Goal: Information Seeking & Learning: Learn about a topic

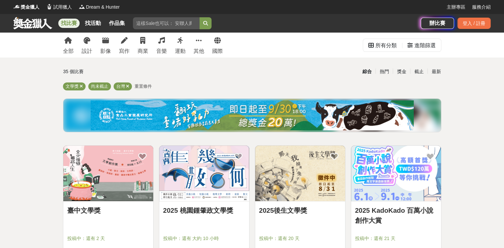
click at [97, 206] on link "臺中文學獎" at bounding box center [108, 211] width 82 height 10
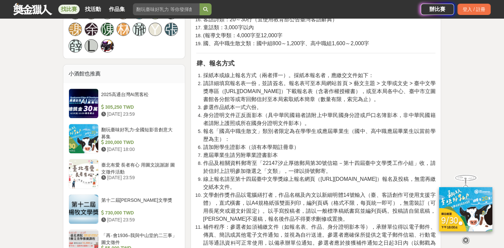
scroll to position [499, 0]
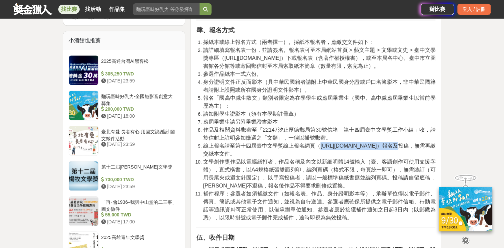
drag, startPoint x: 376, startPoint y: 145, endPoint x: 322, endPoint y: 147, distance: 54.6
click at [250, 147] on span "線上報名請至第十四屆臺中文學獎線上報名網頁（[URL][DOMAIN_NAME]）報名及投稿，無需再繳交紙本文件。" at bounding box center [319, 150] width 232 height 14
drag, startPoint x: 322, startPoint y: 147, endPoint x: 326, endPoint y: 144, distance: 5.2
copy span "[URL][DOMAIN_NAME]"
click at [250, 227] on hr at bounding box center [315, 227] width 239 height 1
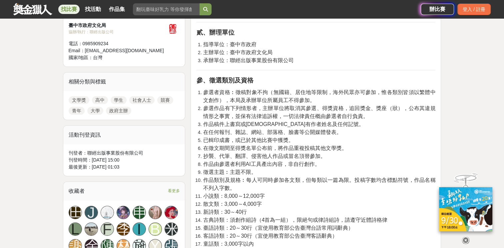
scroll to position [200, 0]
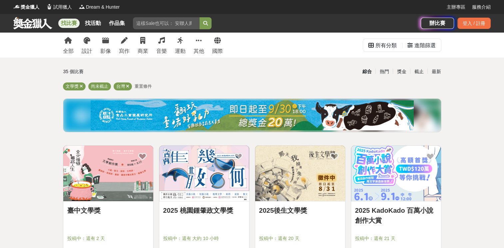
click at [89, 204] on div "臺中文學獎 投稿中：還有 2 天 總獎金： 1,680,000 168 萬 TWD 最高獎金： 150,000 TWD" at bounding box center [108, 235] width 90 height 66
click at [90, 207] on link "臺中文學獎" at bounding box center [108, 211] width 82 height 10
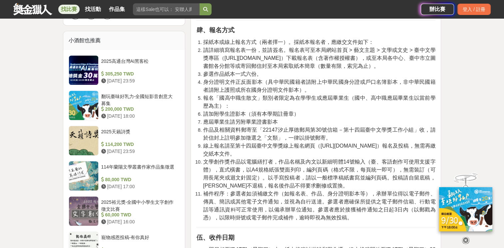
scroll to position [533, 0]
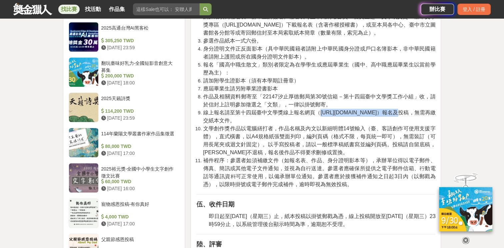
drag, startPoint x: 321, startPoint y: 114, endPoint x: 376, endPoint y: 114, distance: 55.6
click at [250, 114] on span "線上報名請至第十四屆臺中文學獎線上報名網頁（[URL][DOMAIN_NAME]）報名及投稿，無需再繳交紙本文件。" at bounding box center [319, 117] width 232 height 14
